Goal: Task Accomplishment & Management: Complete application form

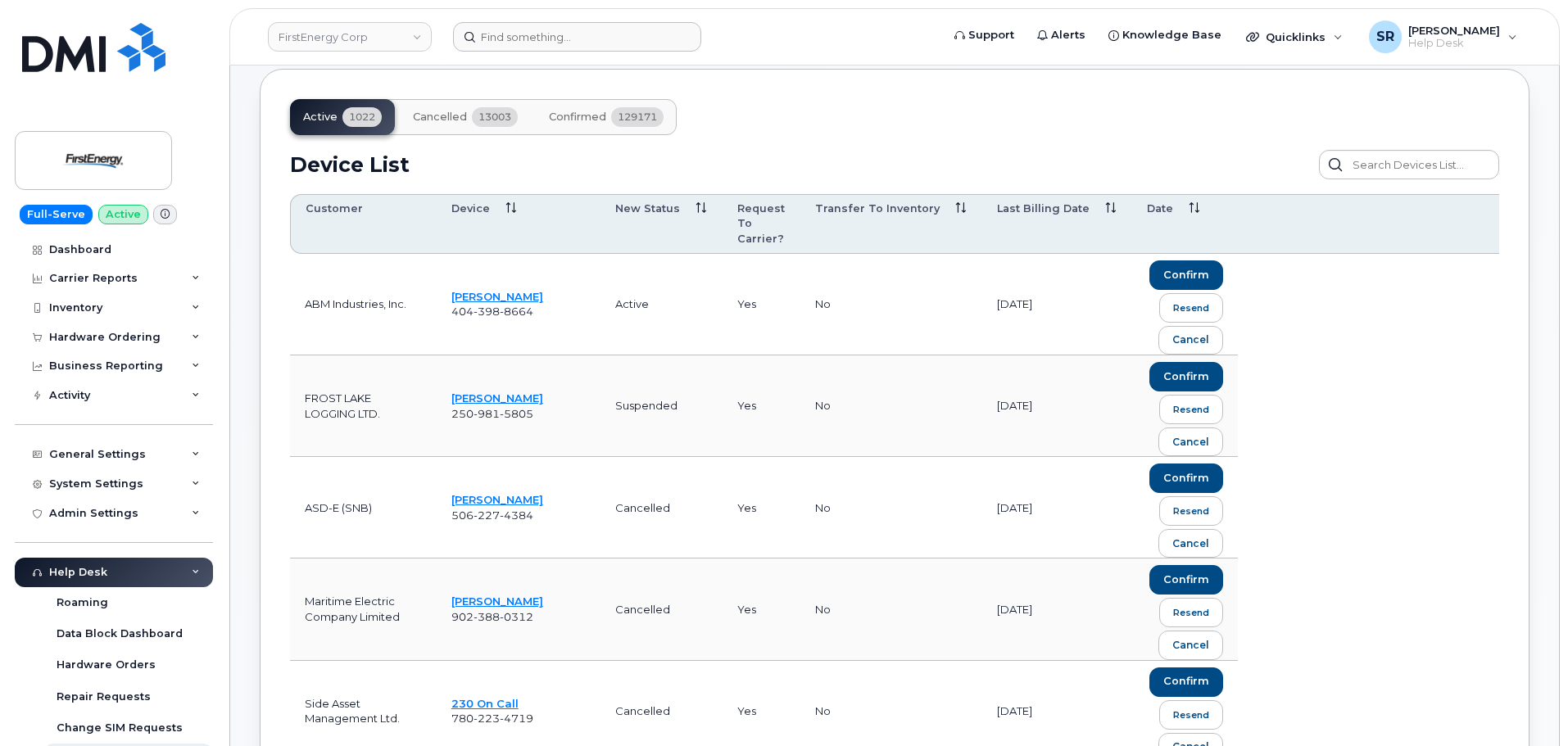
scroll to position [243, 0]
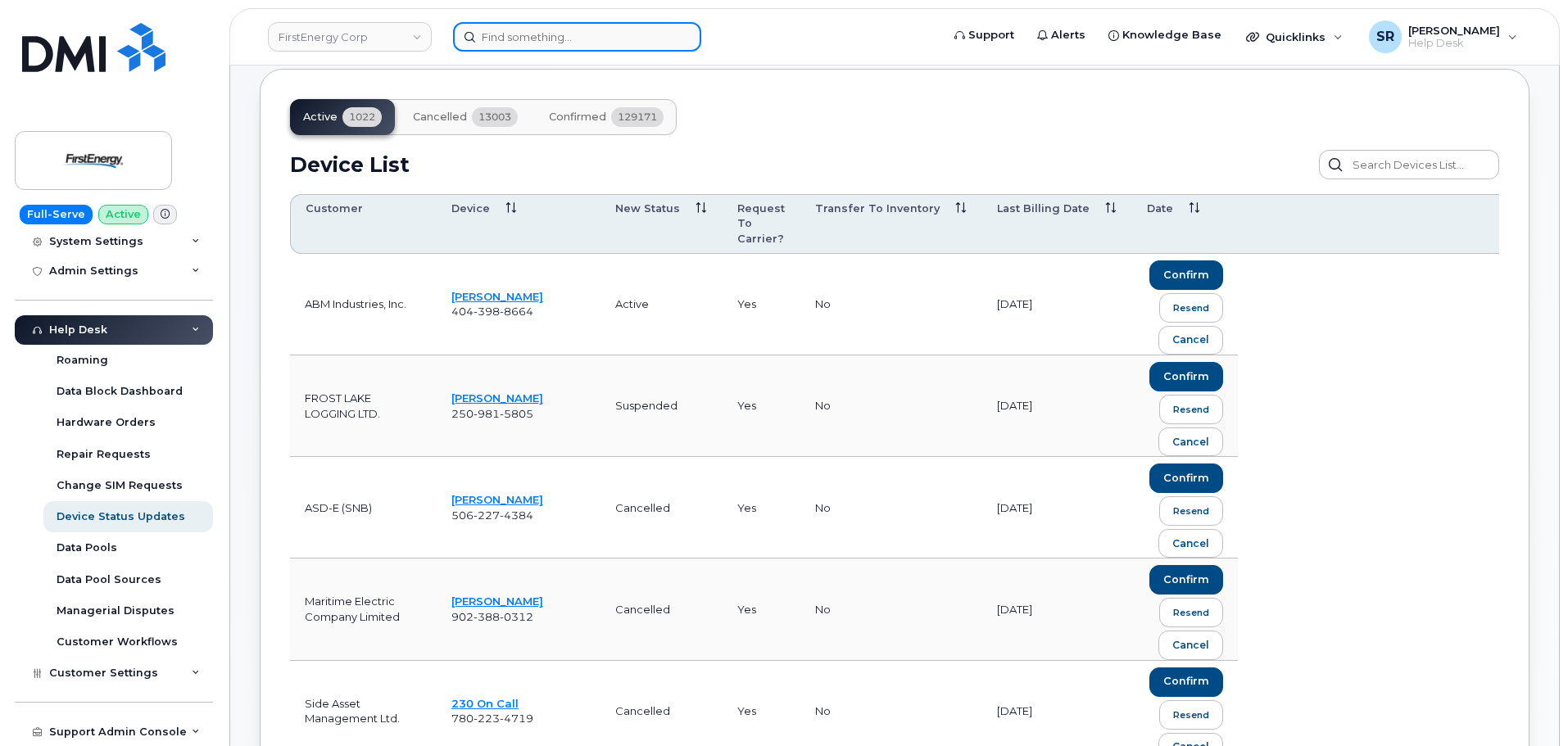
click at [508, 40] on input at bounding box center [577, 37] width 249 height 30
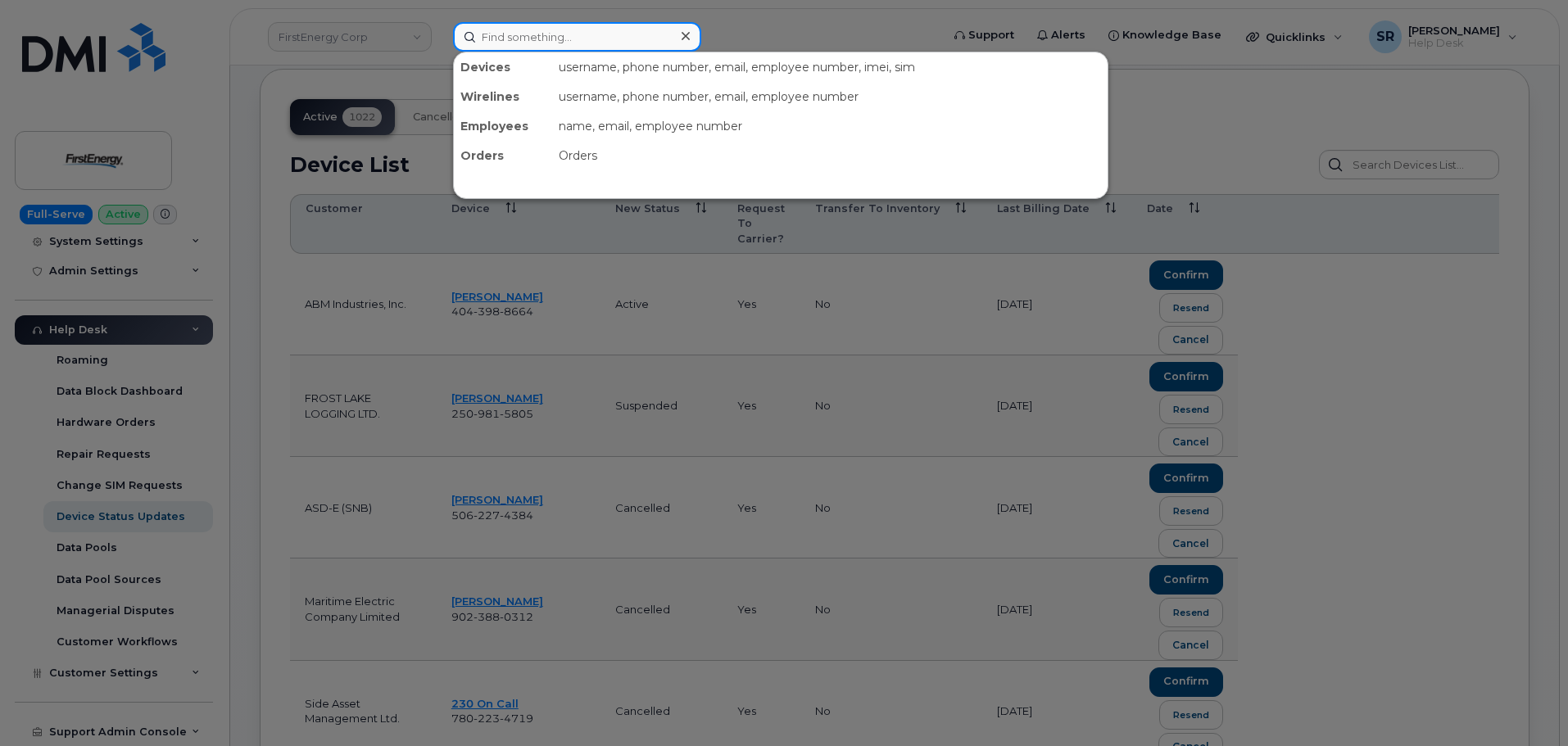
paste input "3033195801"
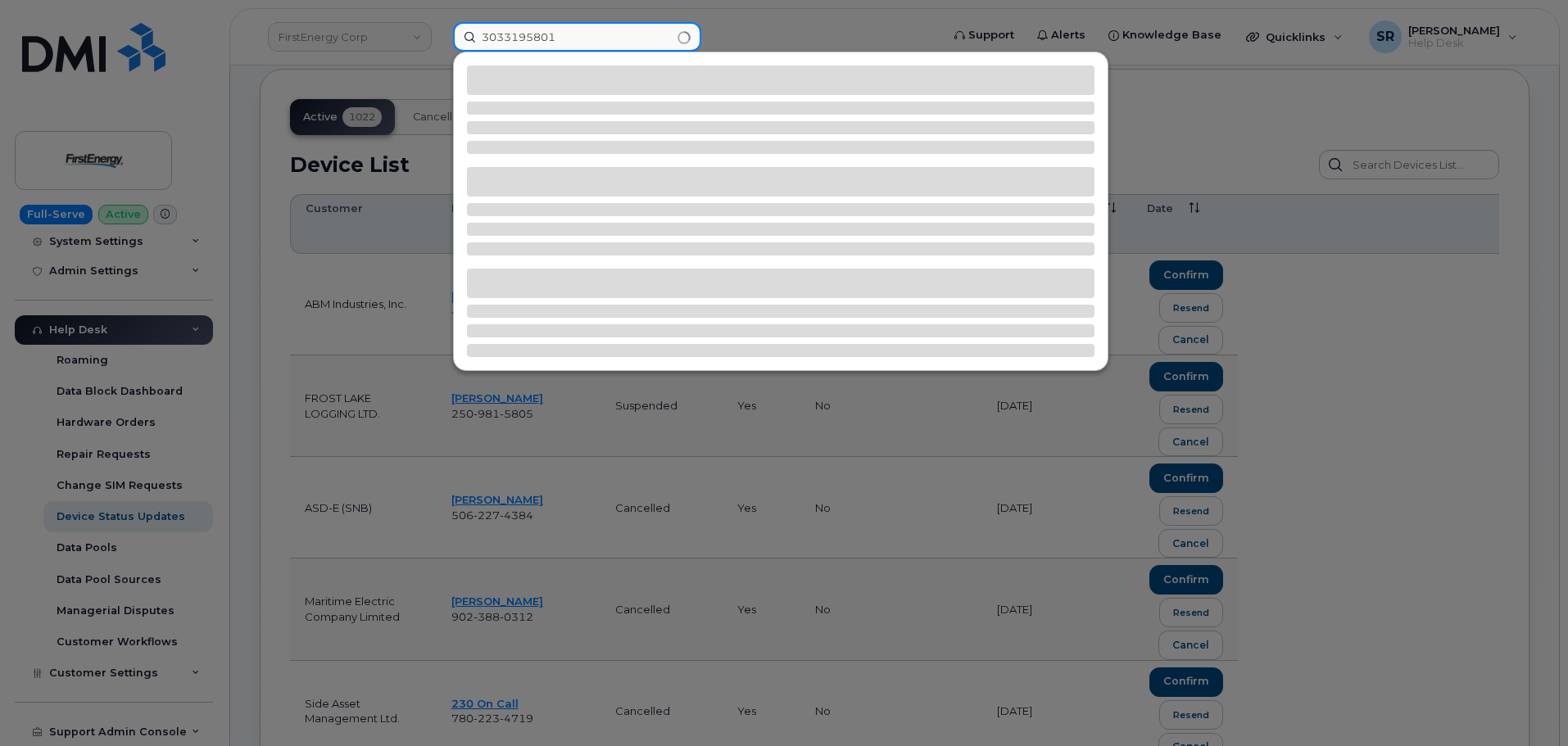
type input "3033195801"
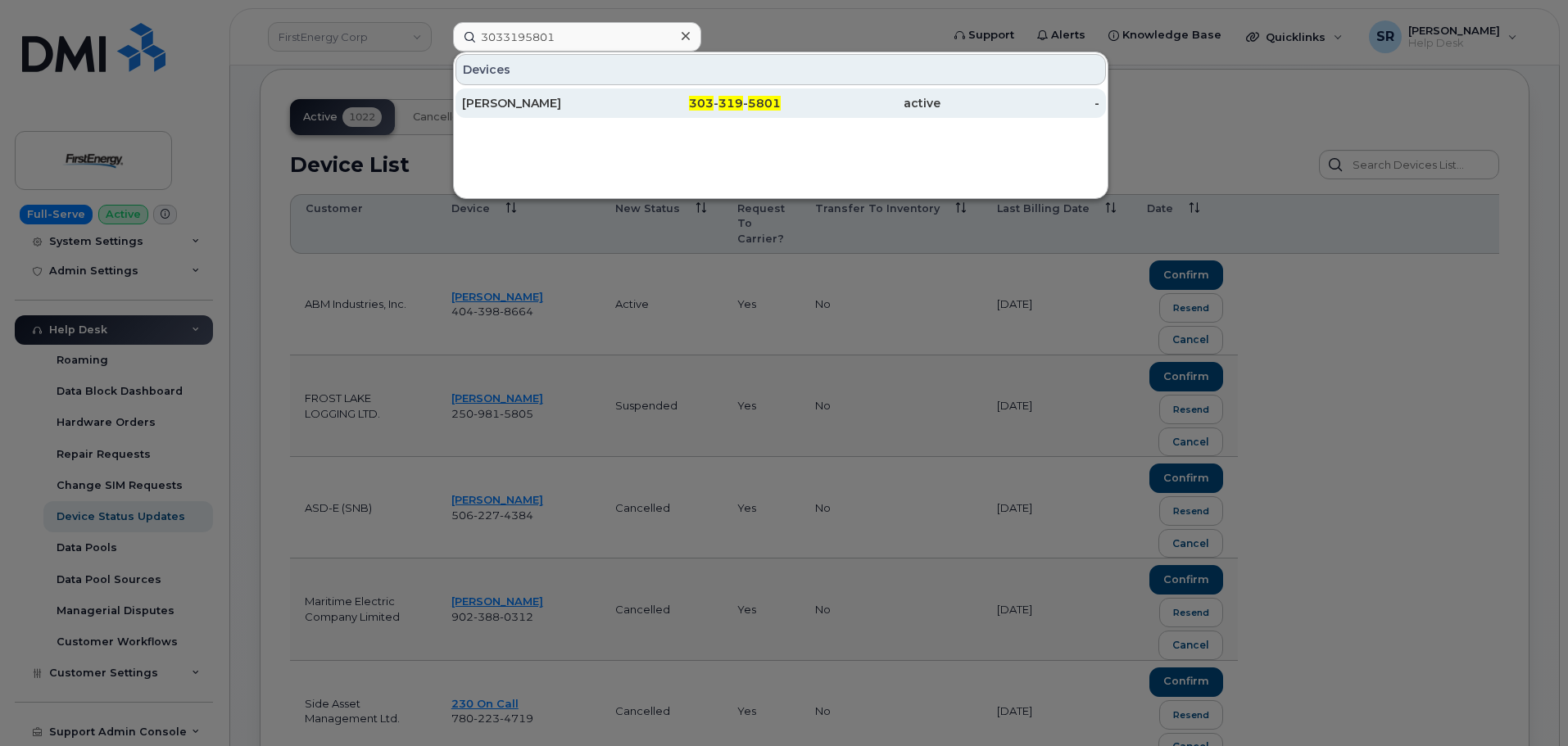
click at [526, 108] on div "[PERSON_NAME]" at bounding box center [542, 103] width 160 height 16
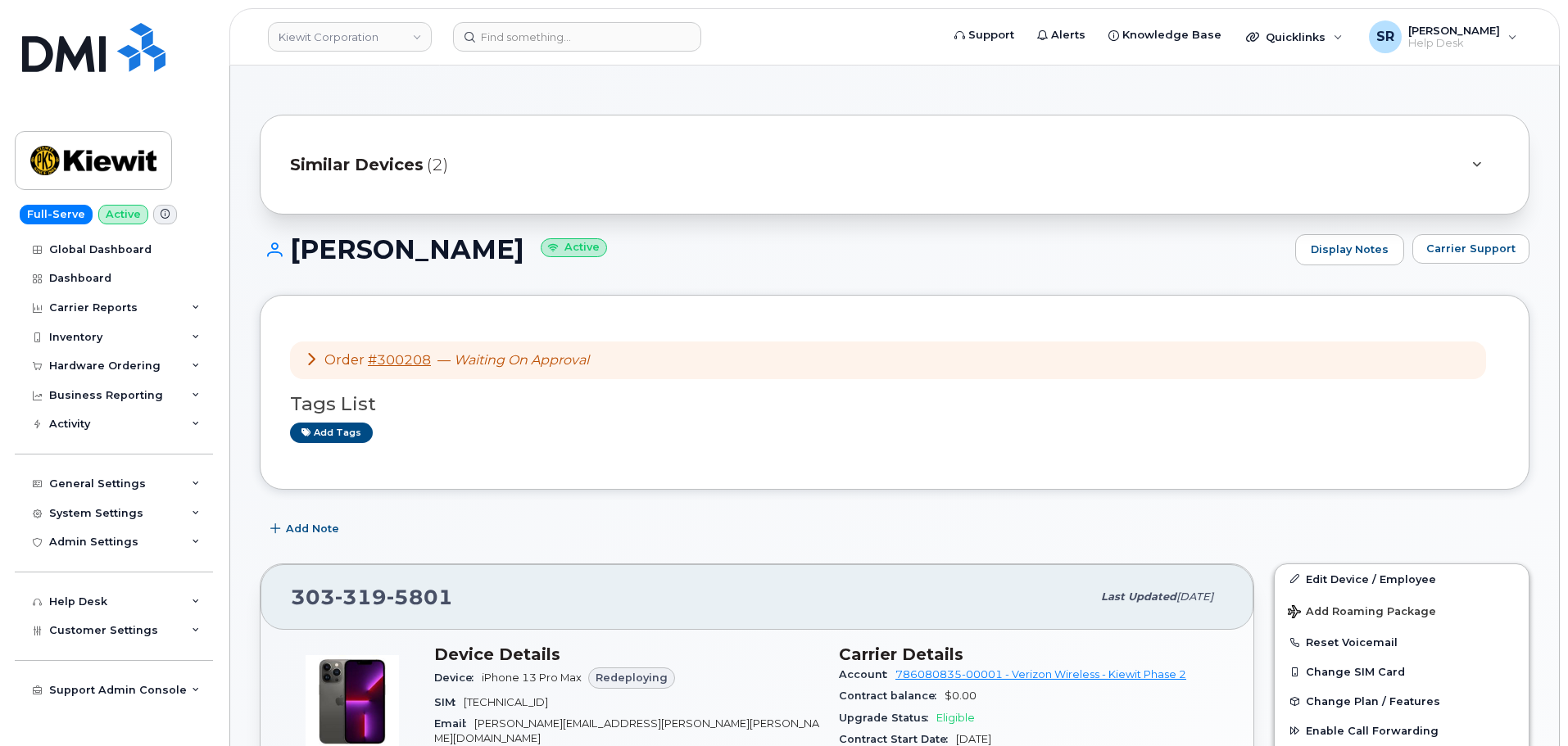
click at [310, 360] on icon at bounding box center [311, 359] width 13 height 13
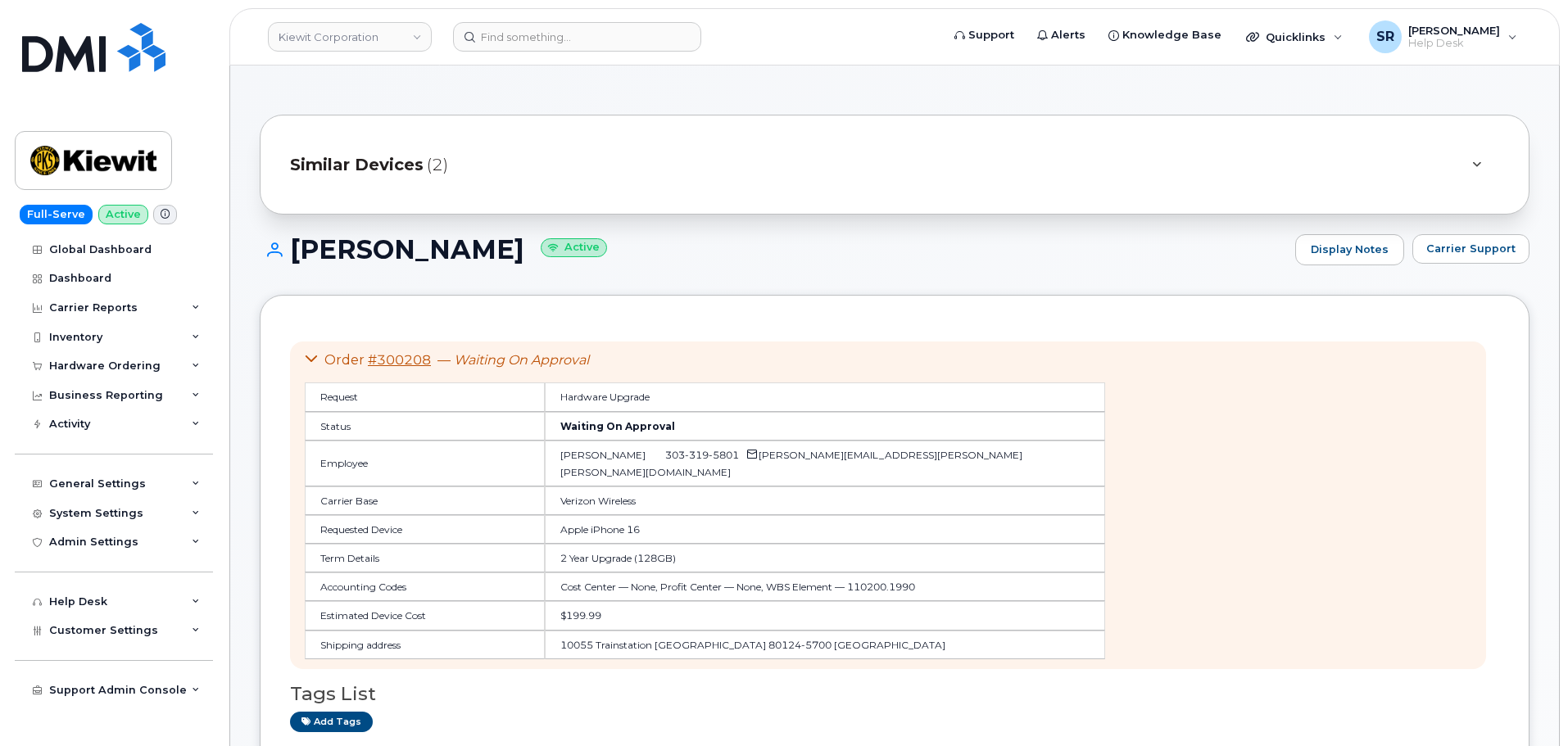
click at [545, 429] on td "Waiting On Approval" at bounding box center [824, 427] width 560 height 29
click at [416, 361] on link "#300208" at bounding box center [399, 360] width 63 height 15
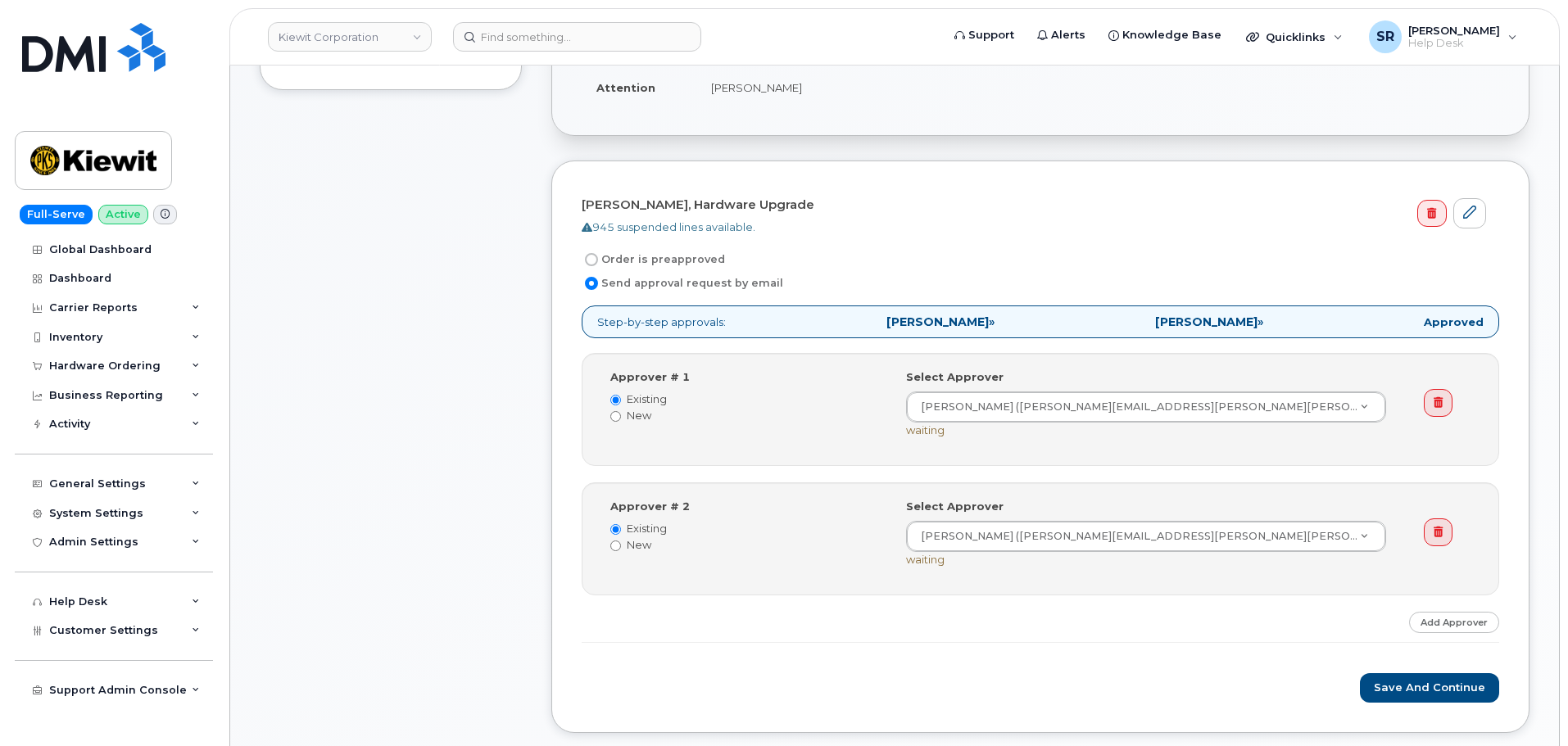
scroll to position [492, 0]
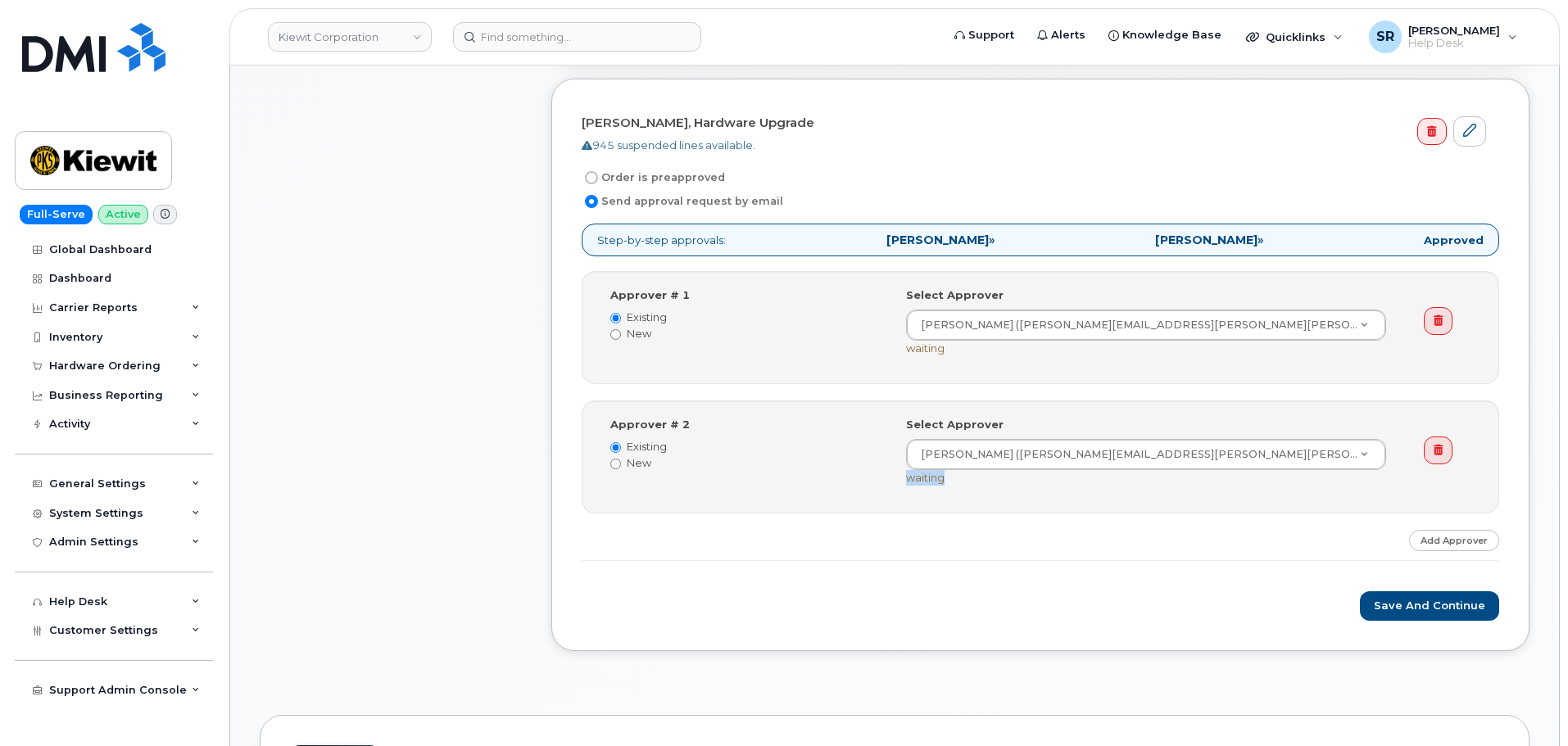
drag, startPoint x: 948, startPoint y: 478, endPoint x: 905, endPoint y: 483, distance: 43.3
click at [905, 483] on div "Select Approver [PERSON_NAME] ([PERSON_NAME][EMAIL_ADDRESS][PERSON_NAME][PERSON…" at bounding box center [1152, 457] width 518 height 80
click at [958, 495] on div "Select Approver [PERSON_NAME] ([PERSON_NAME][EMAIL_ADDRESS][PERSON_NAME][PERSON…" at bounding box center [1152, 457] width 518 height 80
drag, startPoint x: 945, startPoint y: 479, endPoint x: 907, endPoint y: 488, distance: 39.1
click at [907, 488] on div "Select Approver [PERSON_NAME] ([PERSON_NAME][EMAIL_ADDRESS][PERSON_NAME][PERSON…" at bounding box center [1152, 457] width 518 height 80
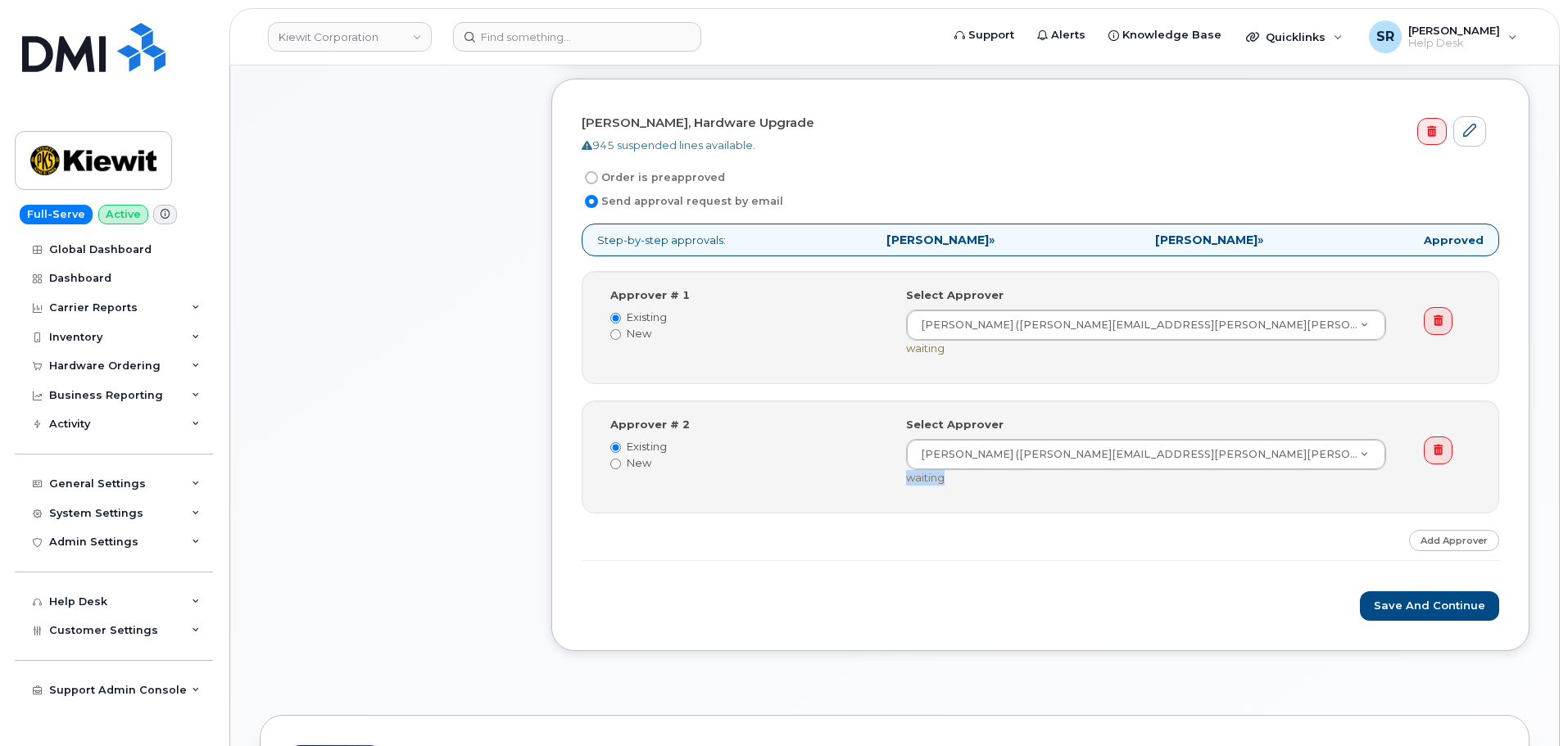
click at [927, 501] on div "Approver # 2 Existing New Select Approver [PERSON_NAME] ([PERSON_NAME][EMAIL_AD…" at bounding box center [1040, 457] width 917 height 113
drag, startPoint x: 949, startPoint y: 349, endPoint x: 903, endPoint y: 352, distance: 46.1
click at [903, 352] on div "Select Approver [PERSON_NAME] ([PERSON_NAME][EMAIL_ADDRESS][PERSON_NAME][PERSON…" at bounding box center [1152, 327] width 518 height 80
click at [888, 360] on div "Approver # 1 Existing New Select Approver [PERSON_NAME] ([PERSON_NAME][EMAIL_AD…" at bounding box center [1041, 327] width 888 height 80
drag, startPoint x: 946, startPoint y: 478, endPoint x: 907, endPoint y: 483, distance: 39.3
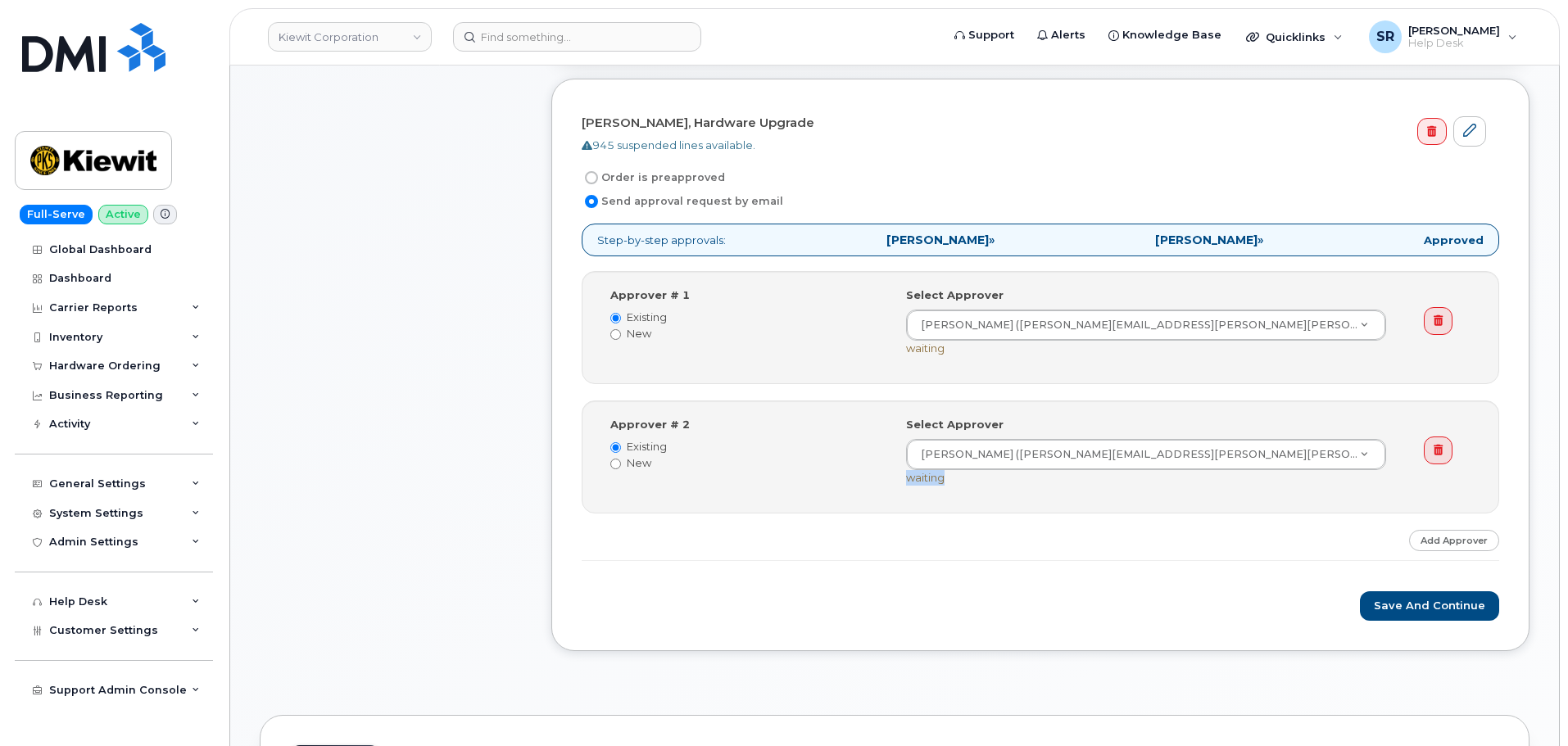
click at [907, 483] on div "Select Approver [PERSON_NAME] ([PERSON_NAME][EMAIL_ADDRESS][PERSON_NAME][PERSON…" at bounding box center [1153, 451] width 493 height 68
click at [889, 490] on div "Approver # 2 Existing New Select Approver [PERSON_NAME] ([PERSON_NAME][EMAIL_AD…" at bounding box center [1041, 457] width 888 height 80
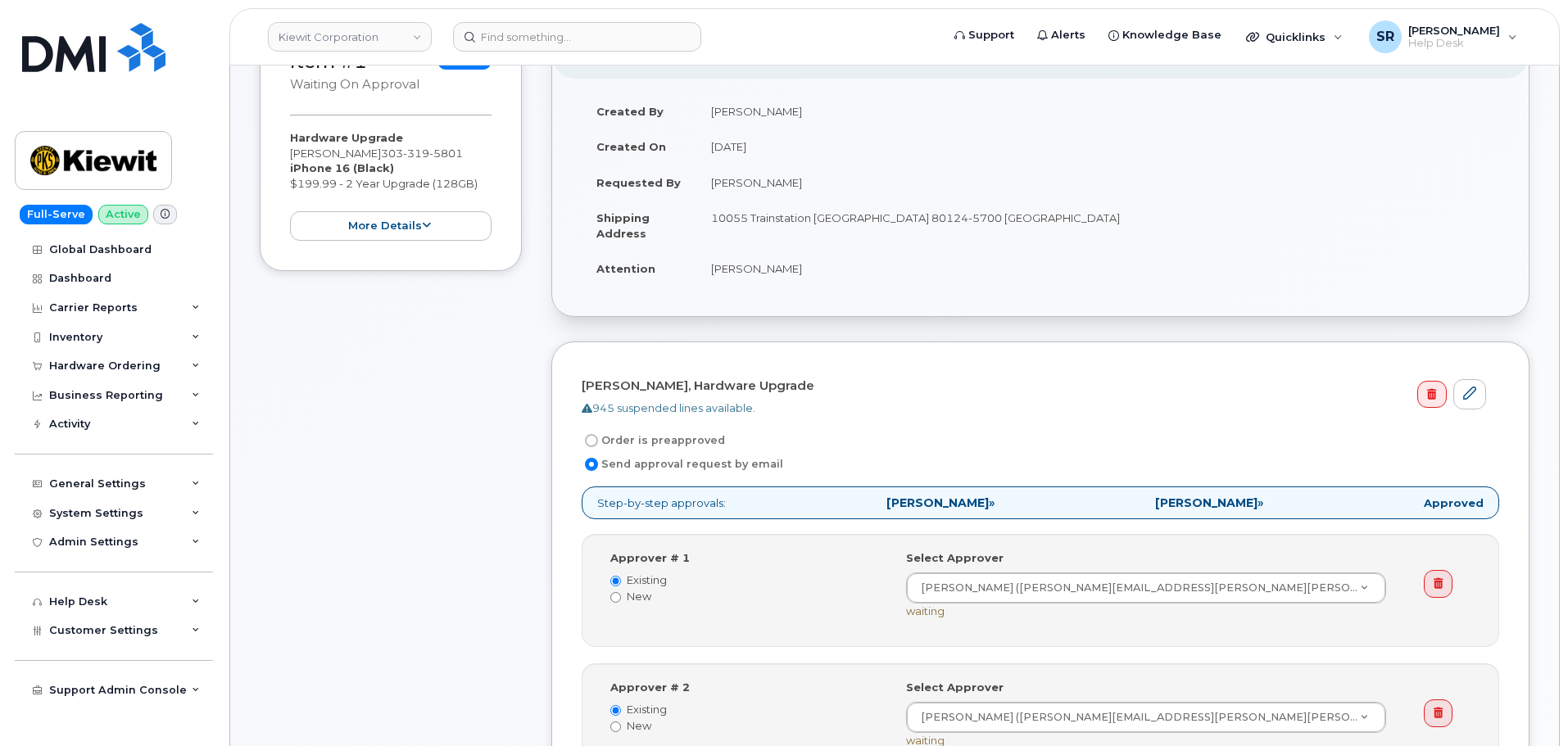
scroll to position [328, 0]
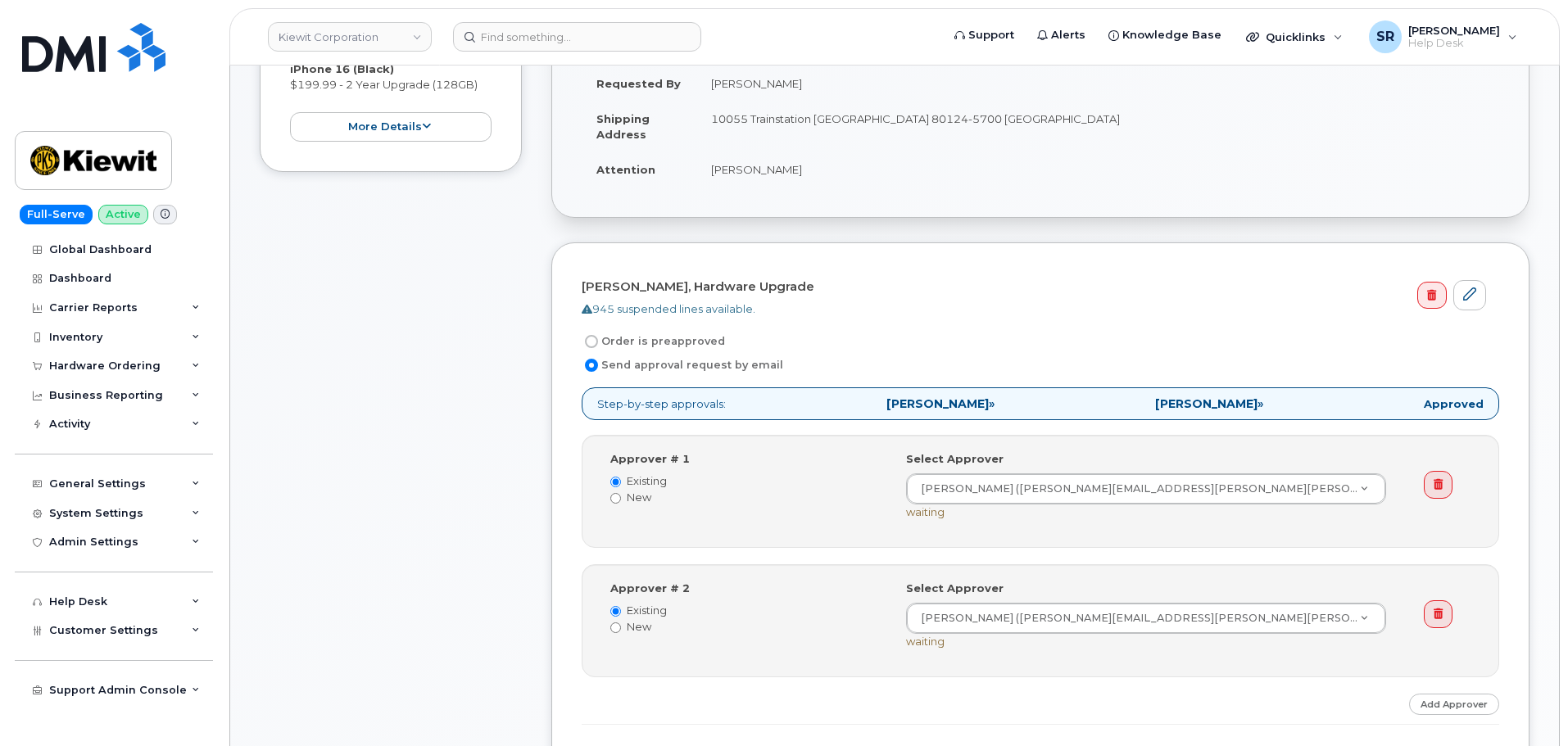
drag, startPoint x: 889, startPoint y: 407, endPoint x: 1023, endPoint y: 404, distance: 134.0
click at [1023, 404] on p "Step-by-step approvals: [PERSON_NAME] » [PERSON_NAME] » Approved" at bounding box center [1040, 404] width 917 height 34
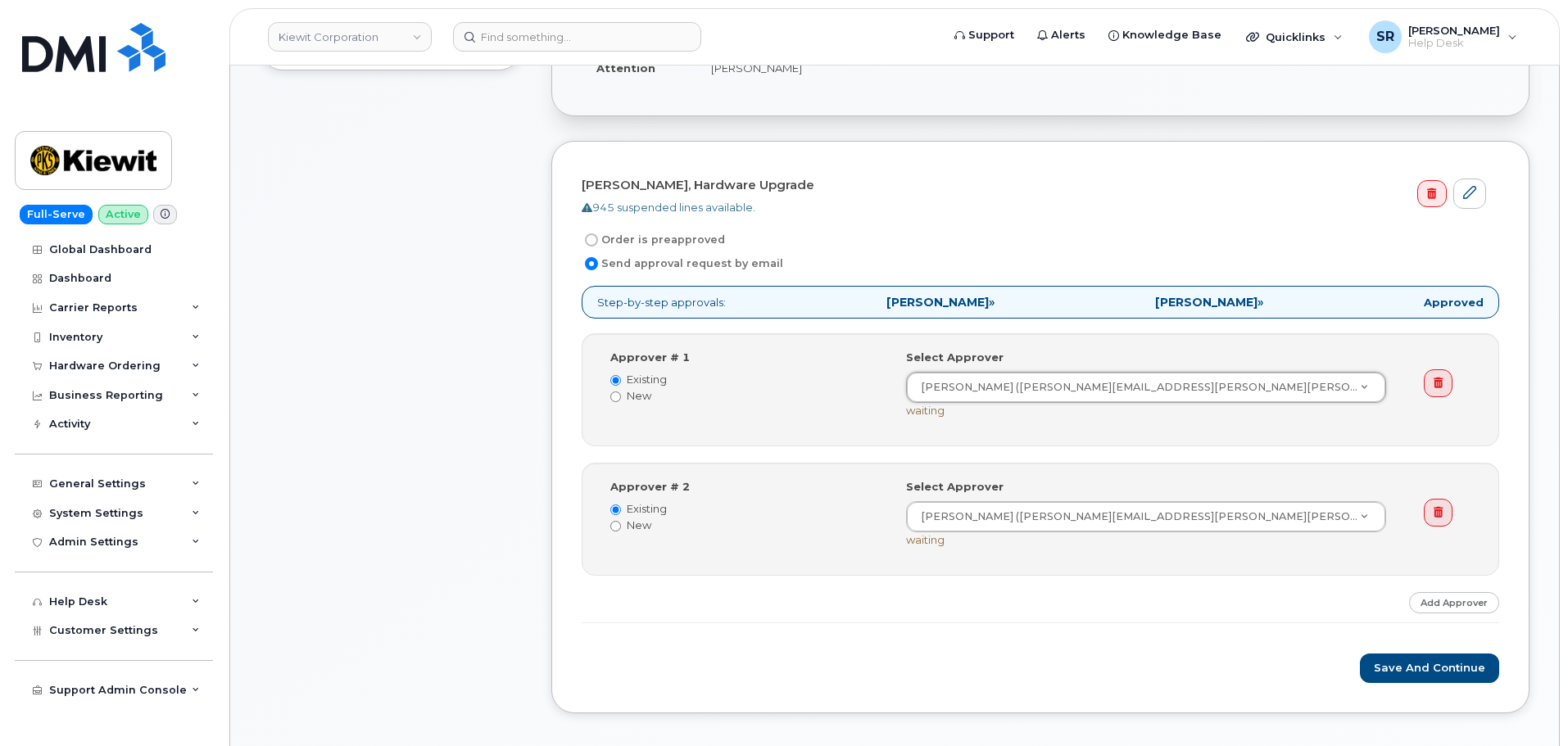
scroll to position [492, 0]
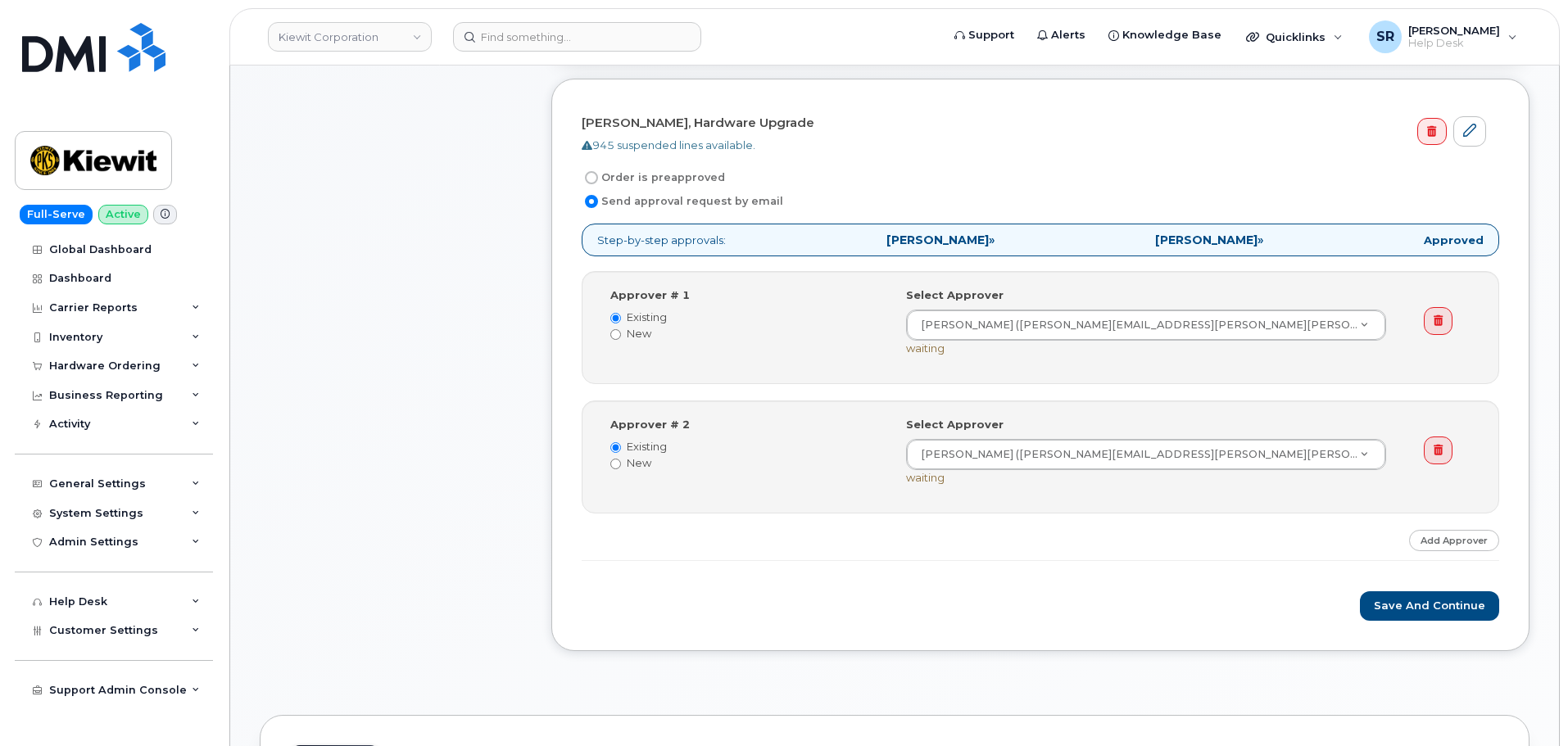
click at [642, 335] on label "New" at bounding box center [745, 333] width 271 height 15
click at [621, 335] on input "New" at bounding box center [615, 334] width 11 height 11
radio input "true"
radio input "false"
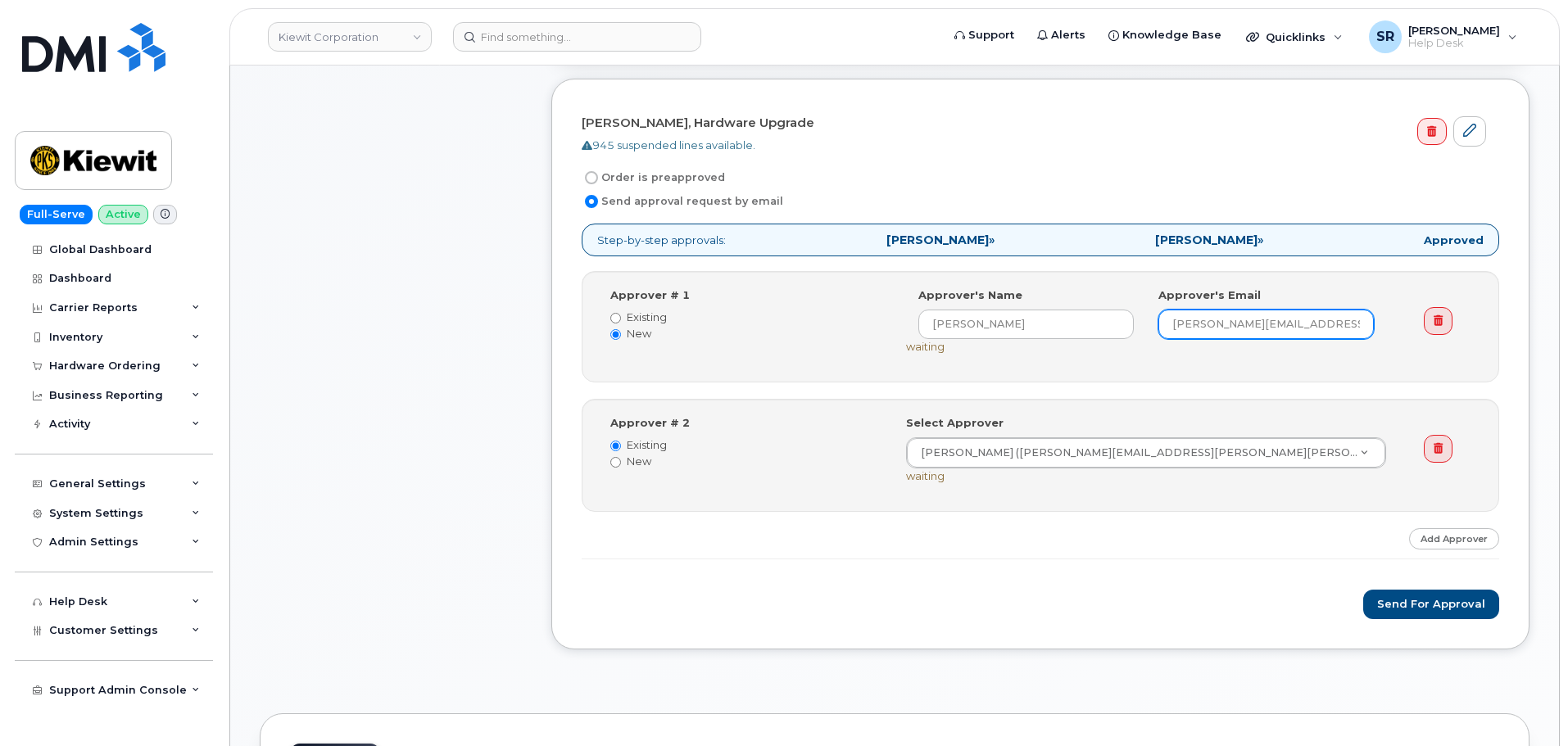
click at [1204, 322] on input "[PERSON_NAME][EMAIL_ADDRESS][PERSON_NAME][PERSON_NAME][DOMAIN_NAME]" at bounding box center [1266, 324] width 216 height 30
type input "[PERSON_NAME][EMAIL_ADDRESS][PERSON_NAME][PERSON_NAME][DOMAIN_NAME]"
click at [1254, 359] on div "Select Approver [PERSON_NAME] ([PERSON_NAME][EMAIL_ADDRESS][PERSON_NAME][PERSON…" at bounding box center [1152, 327] width 518 height 79
click at [1419, 594] on button "Send for Approval" at bounding box center [1430, 604] width 136 height 30
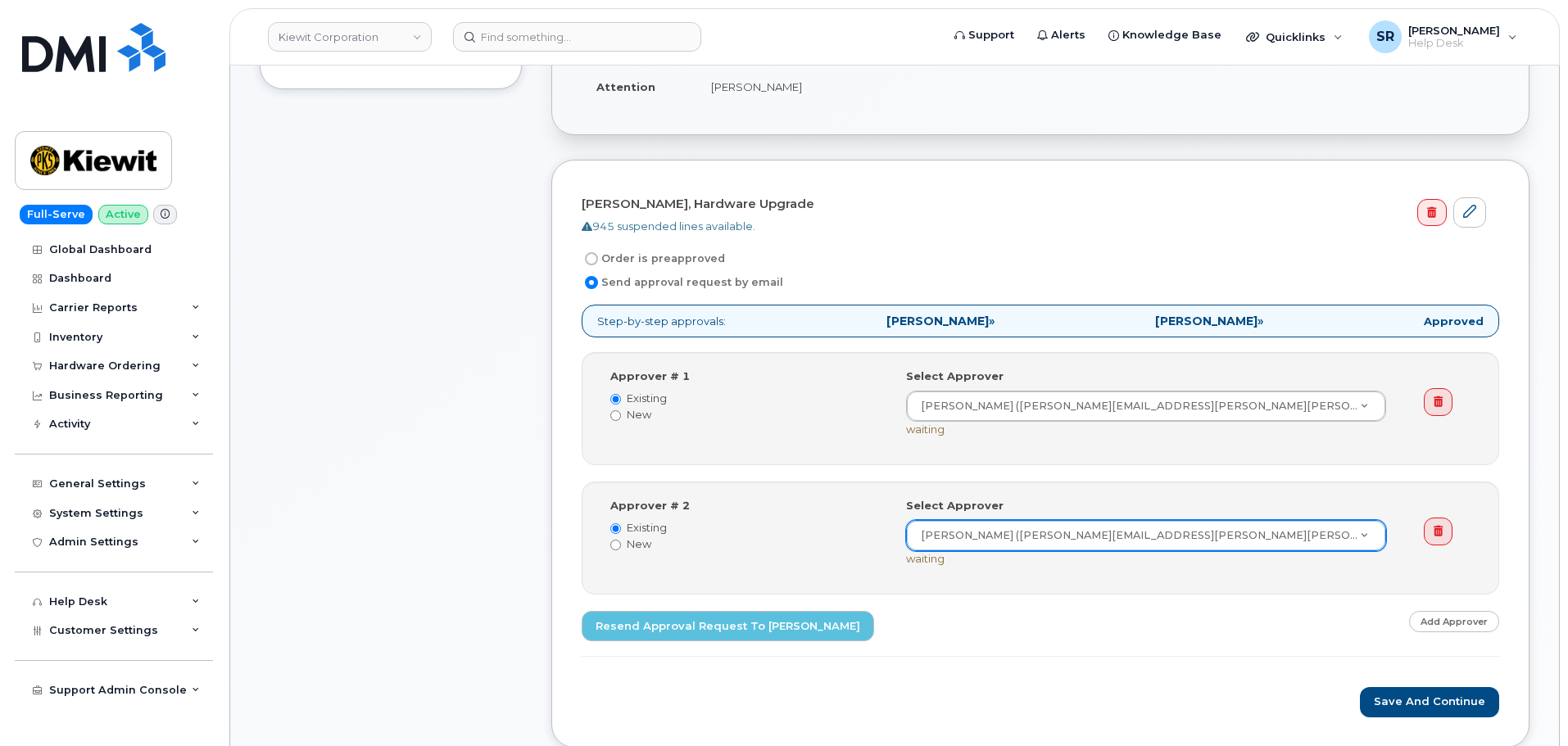
scroll to position [573, 0]
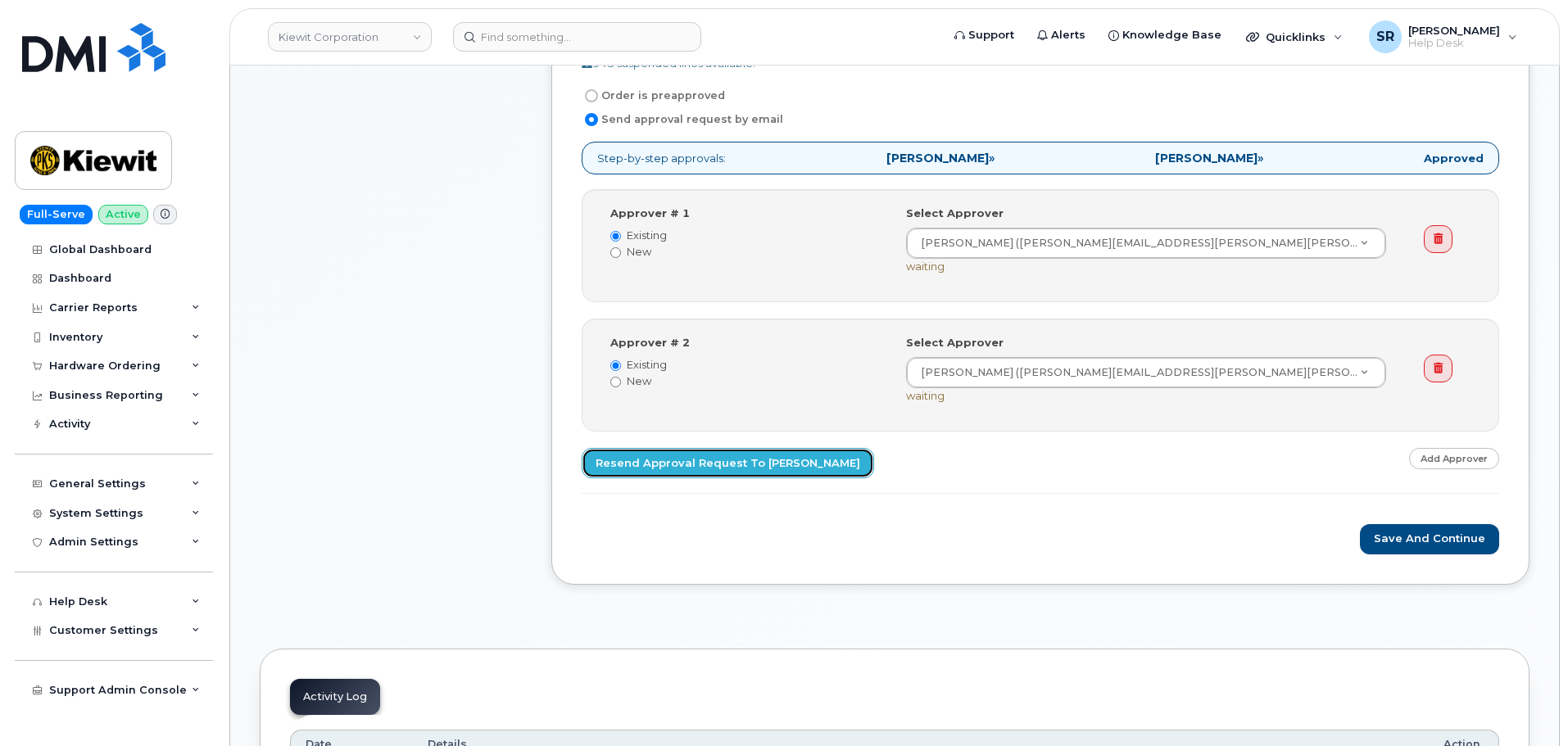
click at [756, 468] on link "Resend Approval Request to Jennifer Krussel" at bounding box center [727, 463] width 292 height 30
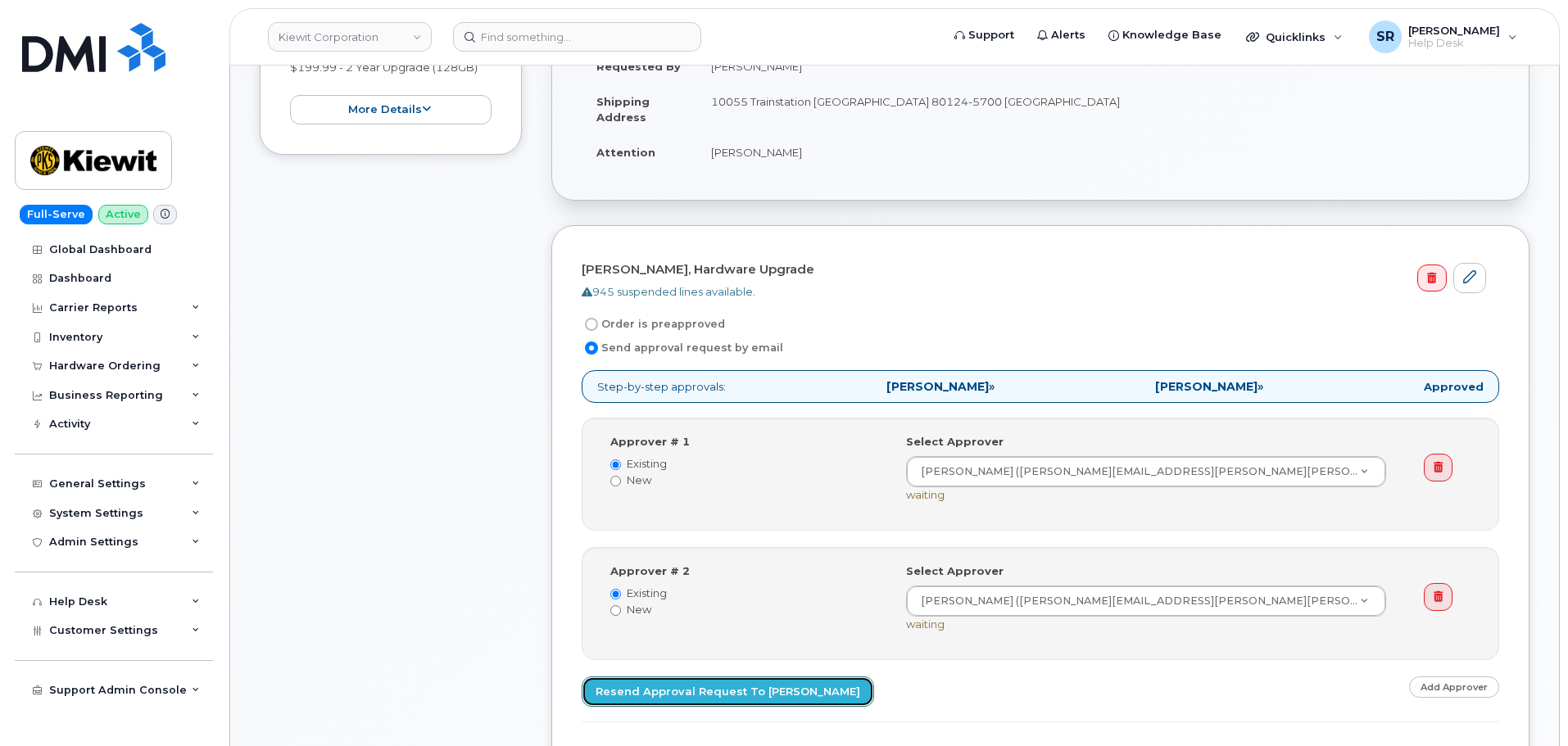
scroll to position [246, 0]
